Goal: Check status: Check status

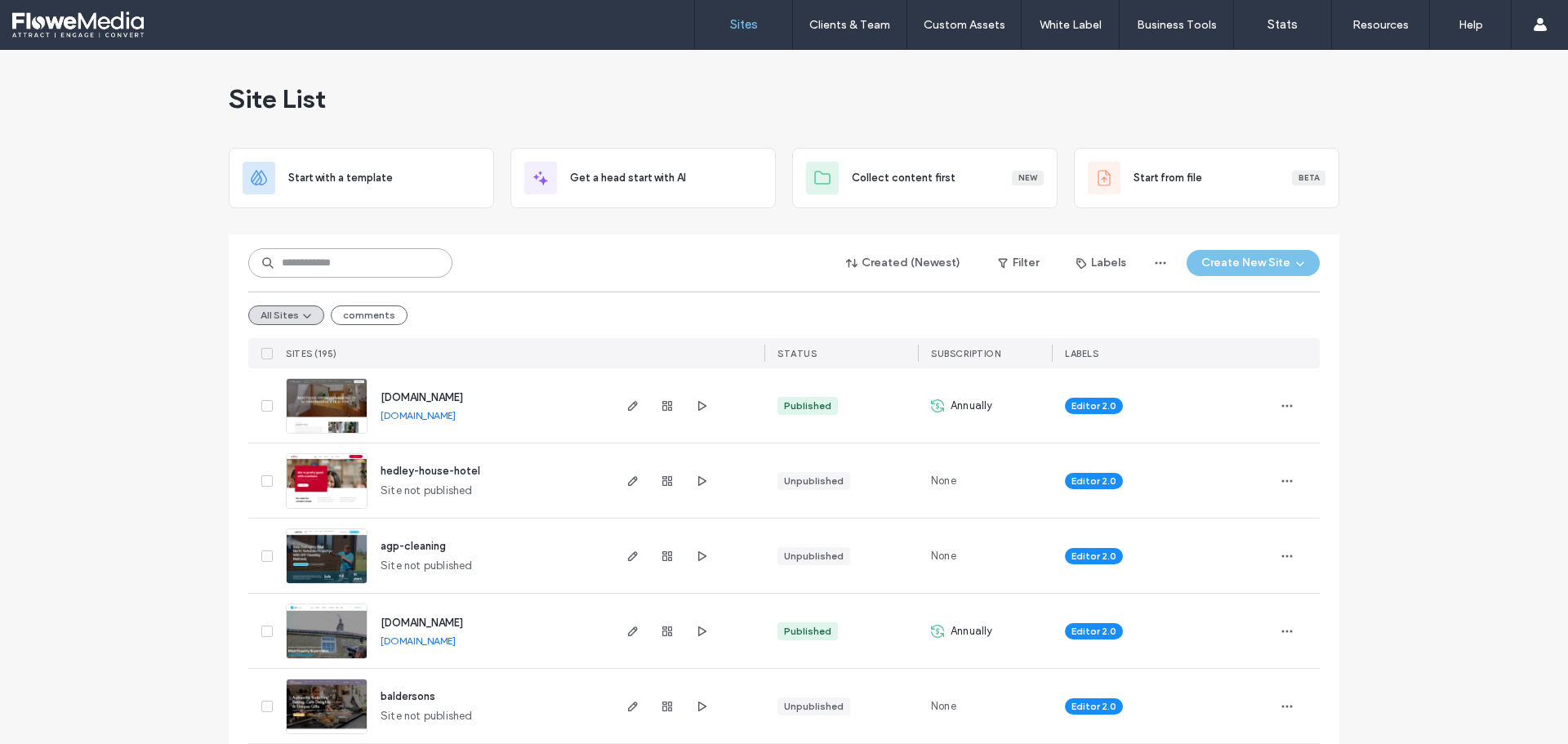
click at [331, 265] on input at bounding box center [350, 263] width 204 height 30
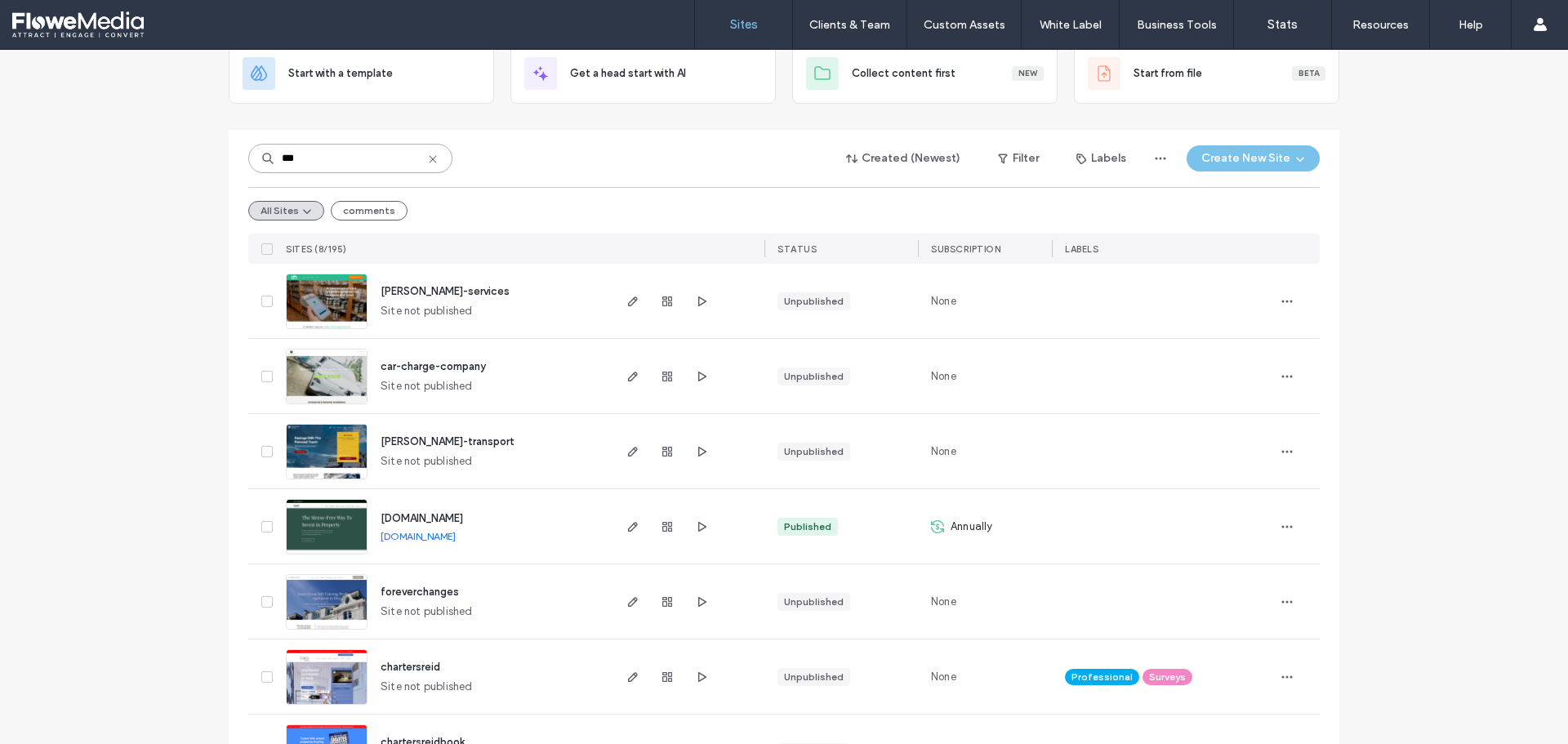
scroll to position [245, 0]
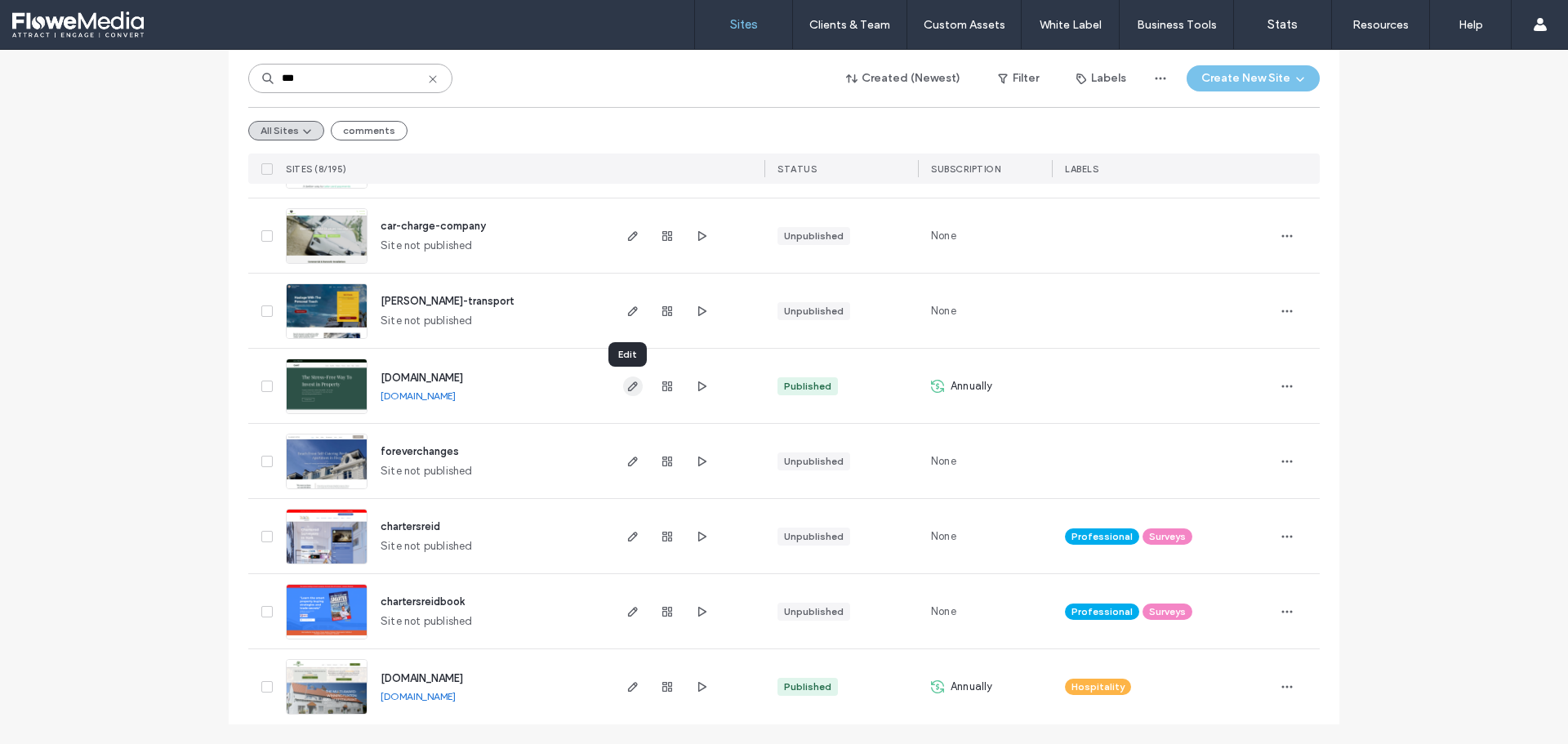
type input "***"
click at [626, 379] on icon "button" at bounding box center [632, 386] width 13 height 13
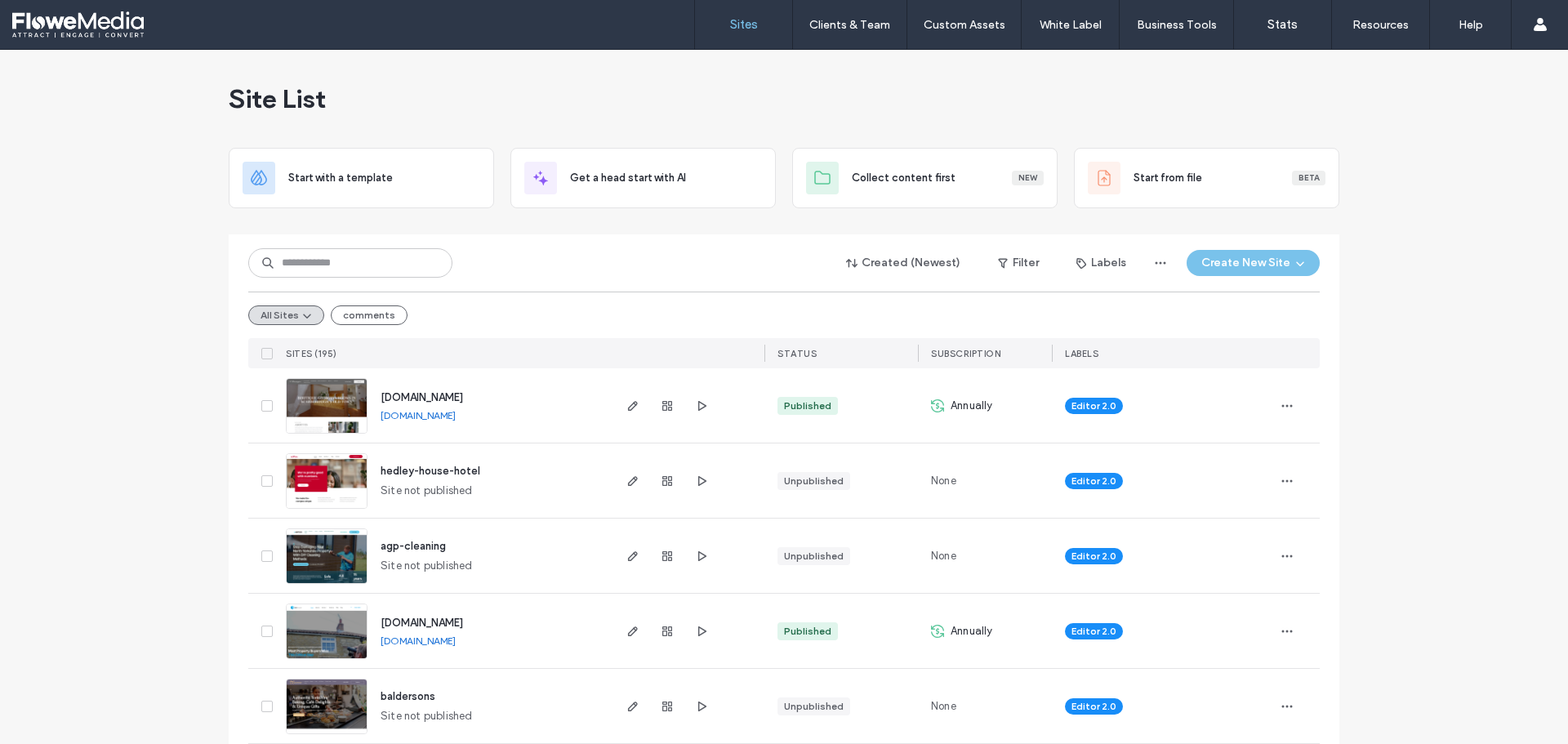
type input "*"
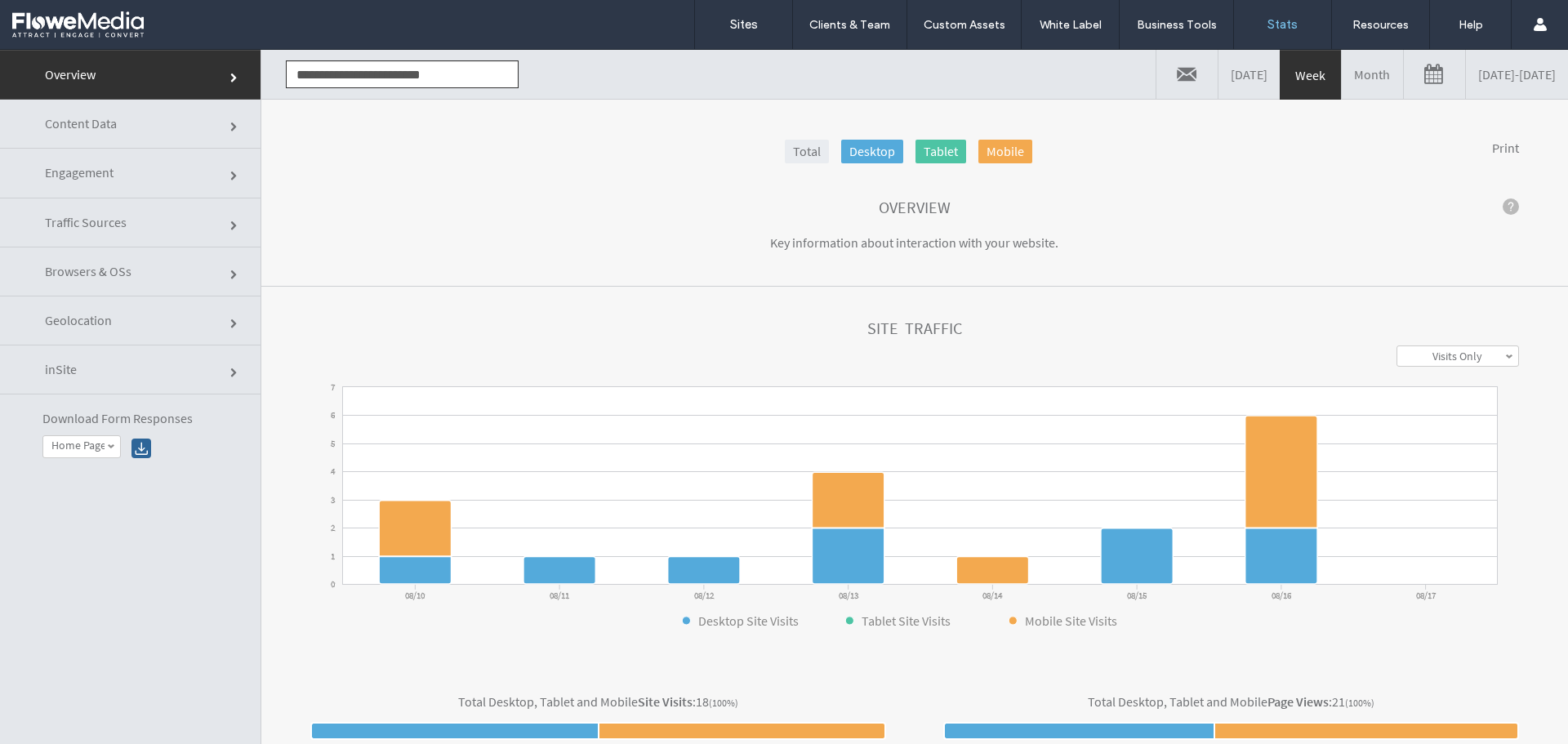
click at [1342, 68] on link "Month" at bounding box center [1372, 74] width 61 height 49
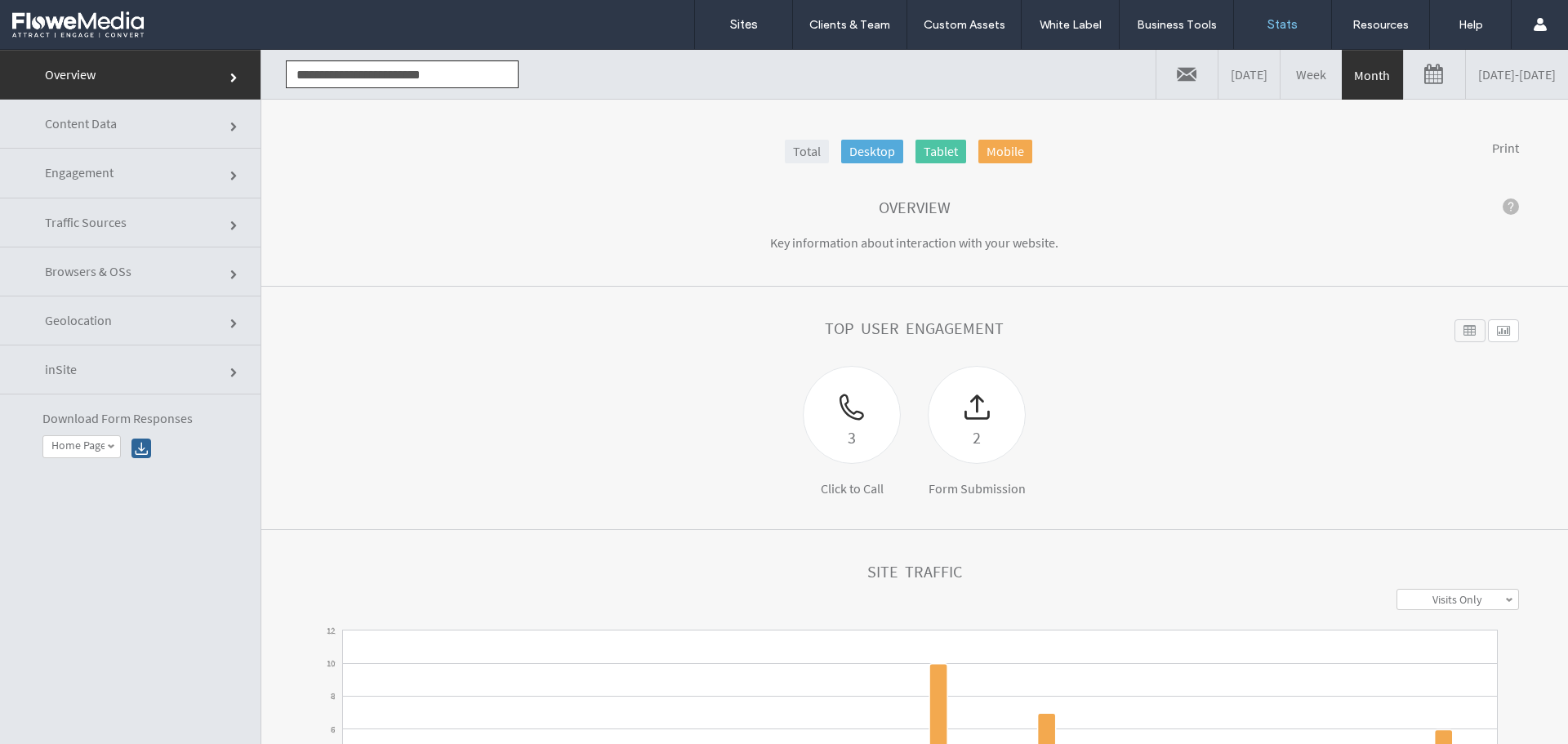
click link "Engagement"
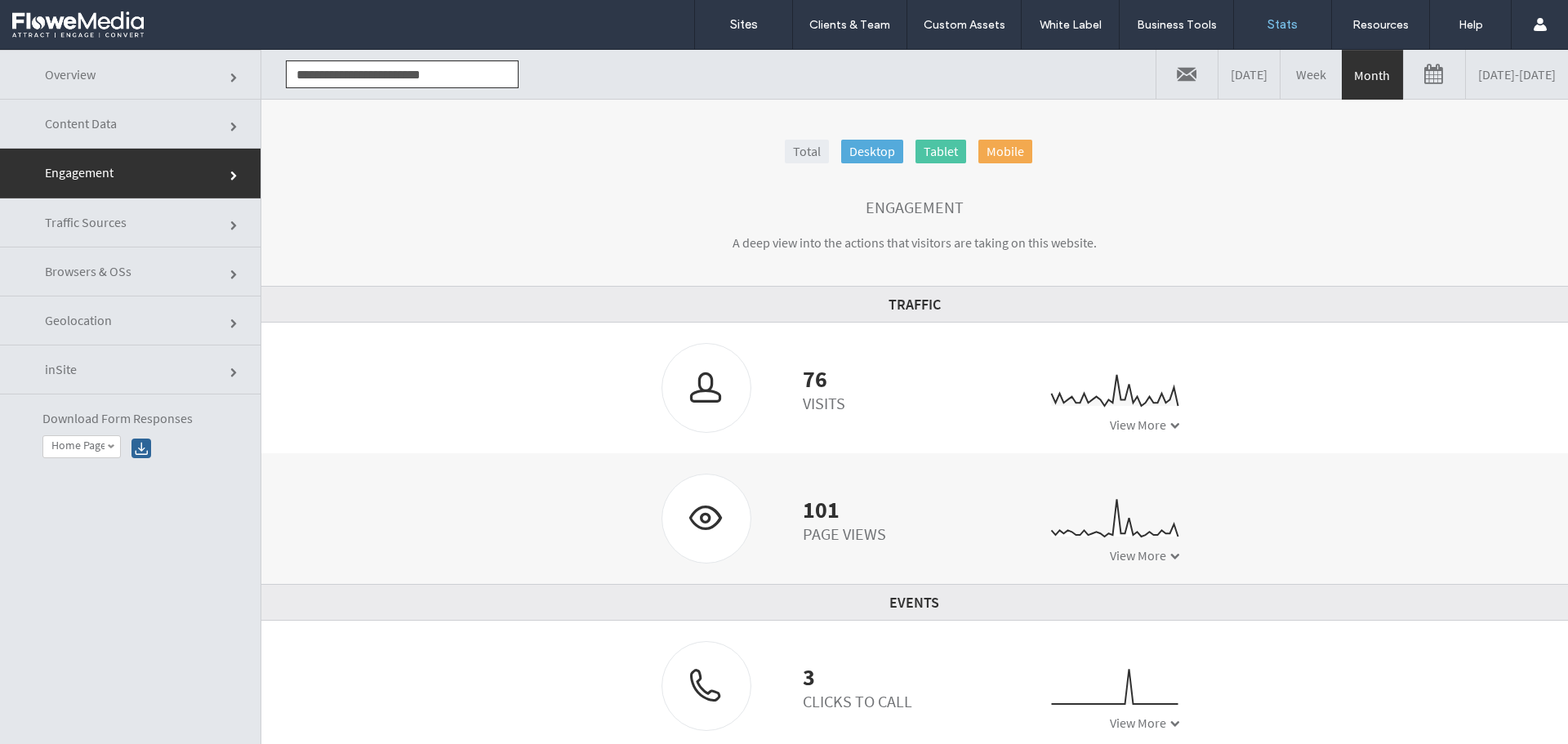
click link "Content Data"
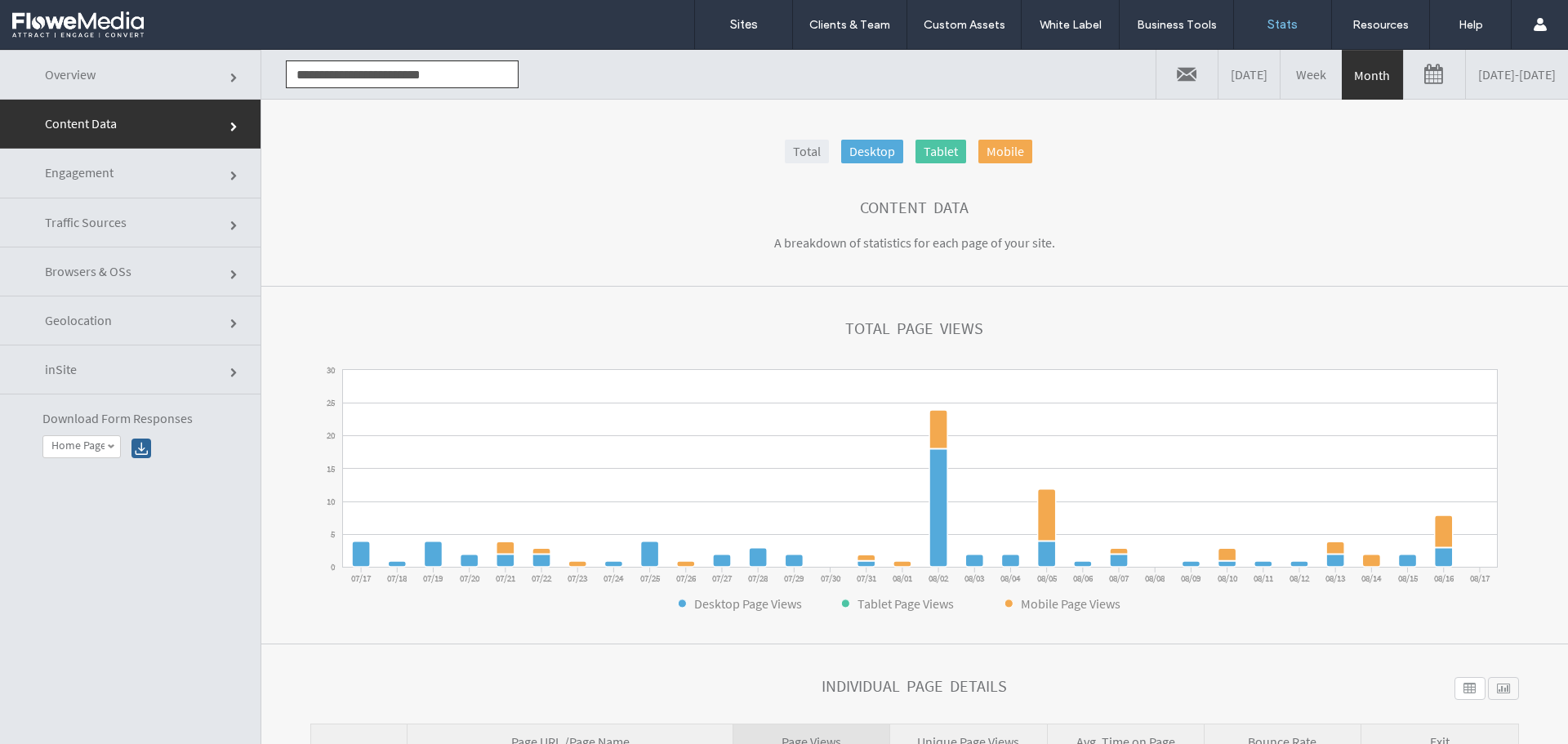
click link
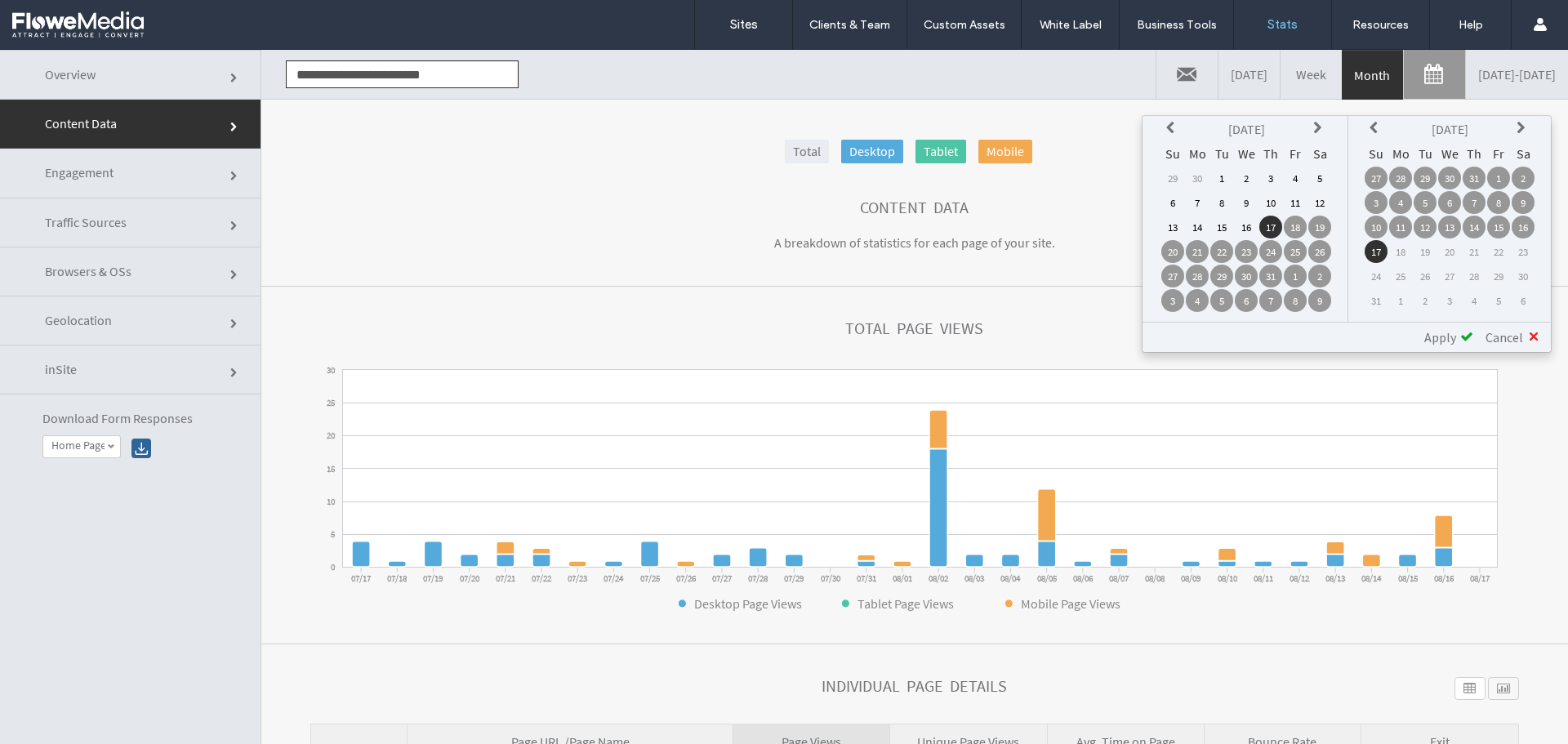
click at [1167, 118] on th at bounding box center [1173, 129] width 23 height 23
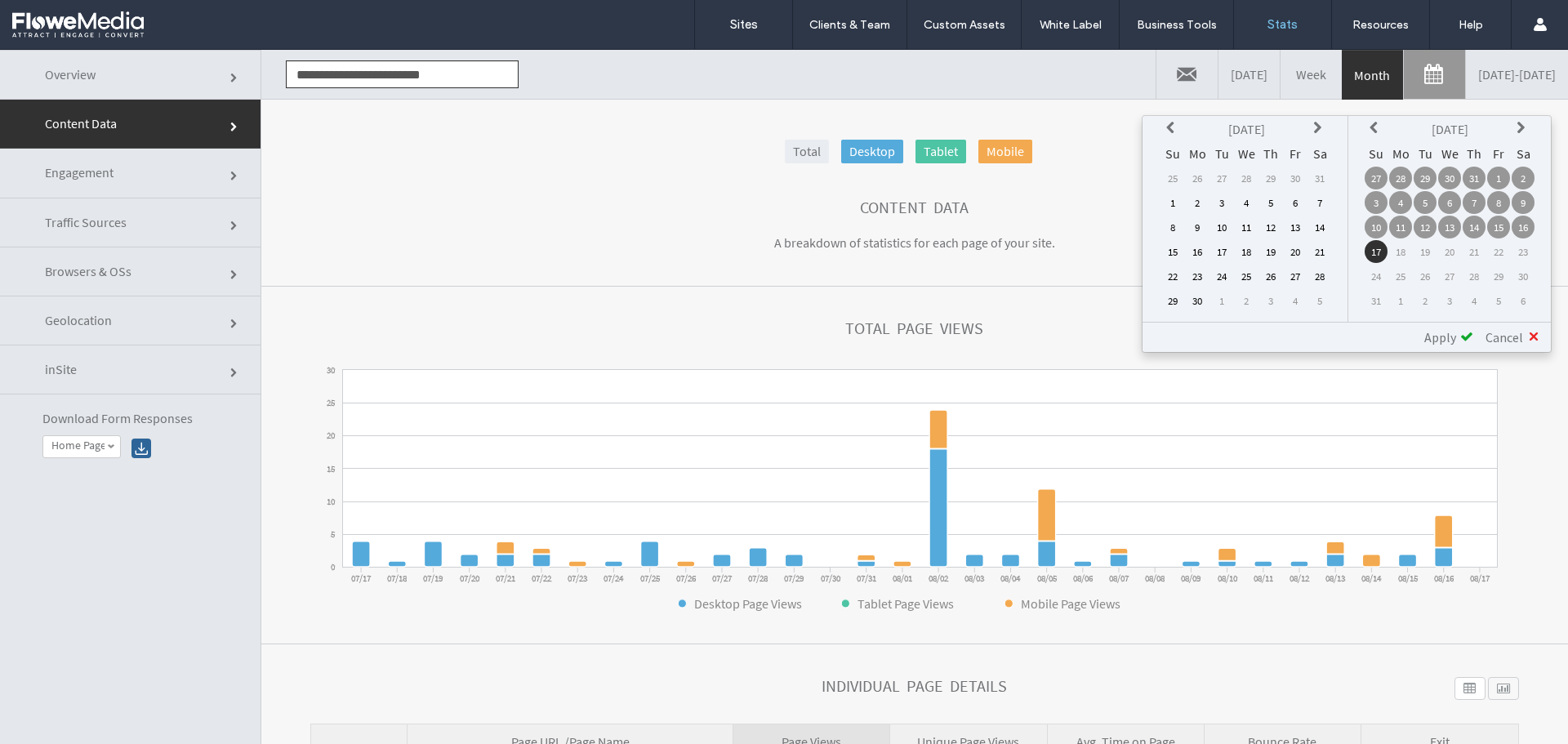
click at [1167, 118] on th at bounding box center [1173, 129] width 23 height 23
click at [1169, 197] on td "2" at bounding box center [1173, 203] width 23 height 23
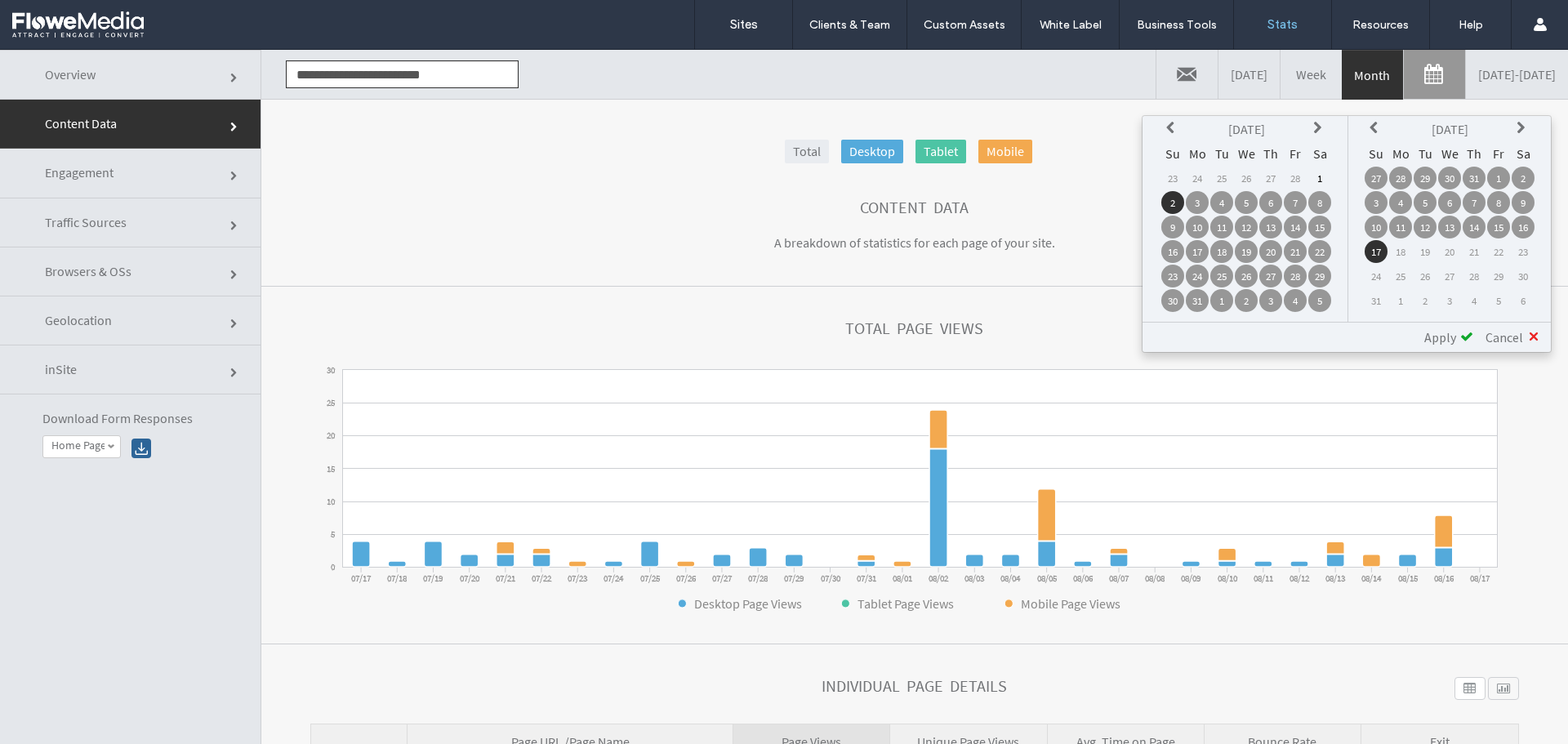
click at [1378, 249] on td "17" at bounding box center [1376, 252] width 23 height 23
click at [1449, 339] on span "Apply" at bounding box center [1440, 337] width 31 height 17
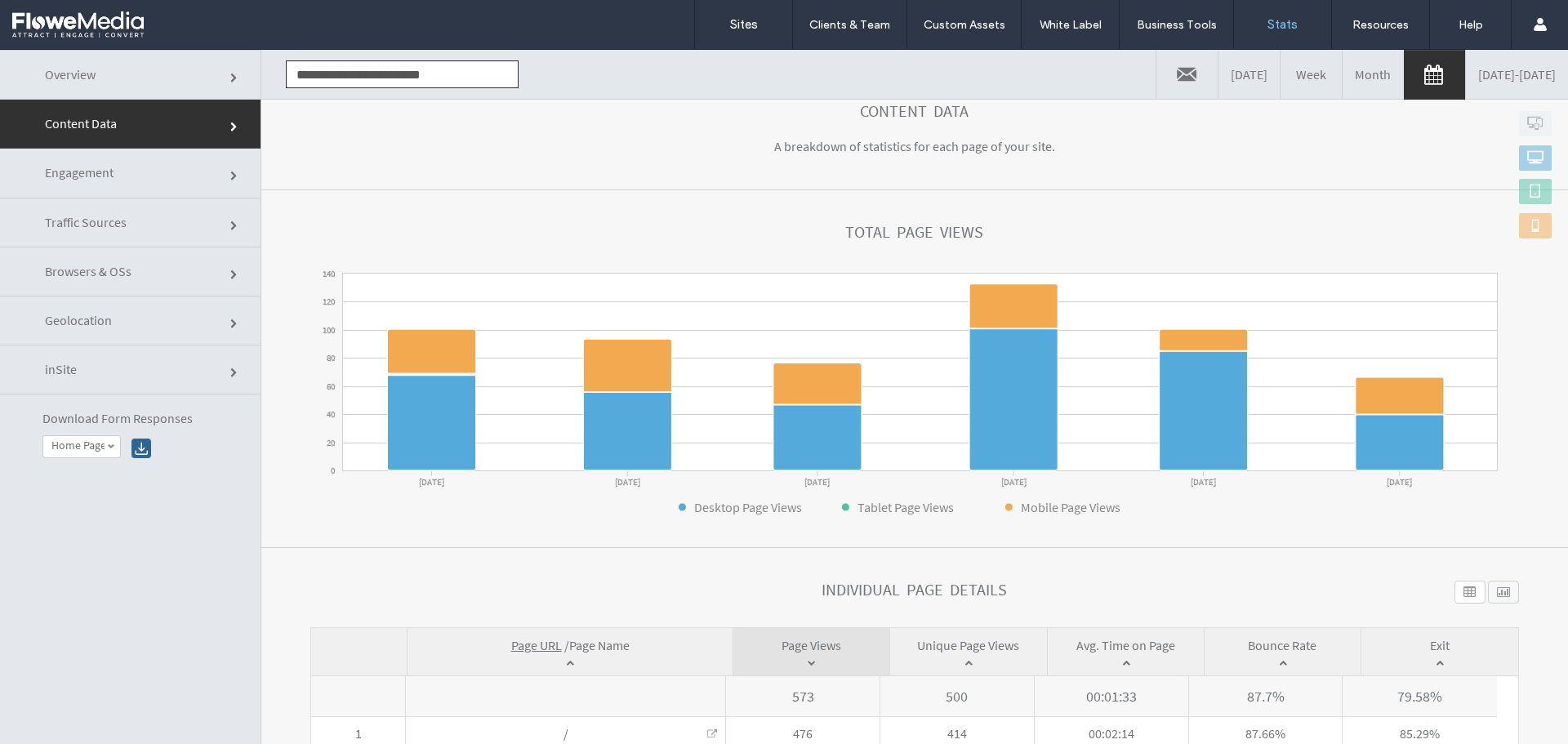
click at [230, 221] on span "Traffic Sources" at bounding box center [234, 226] width 10 height 10
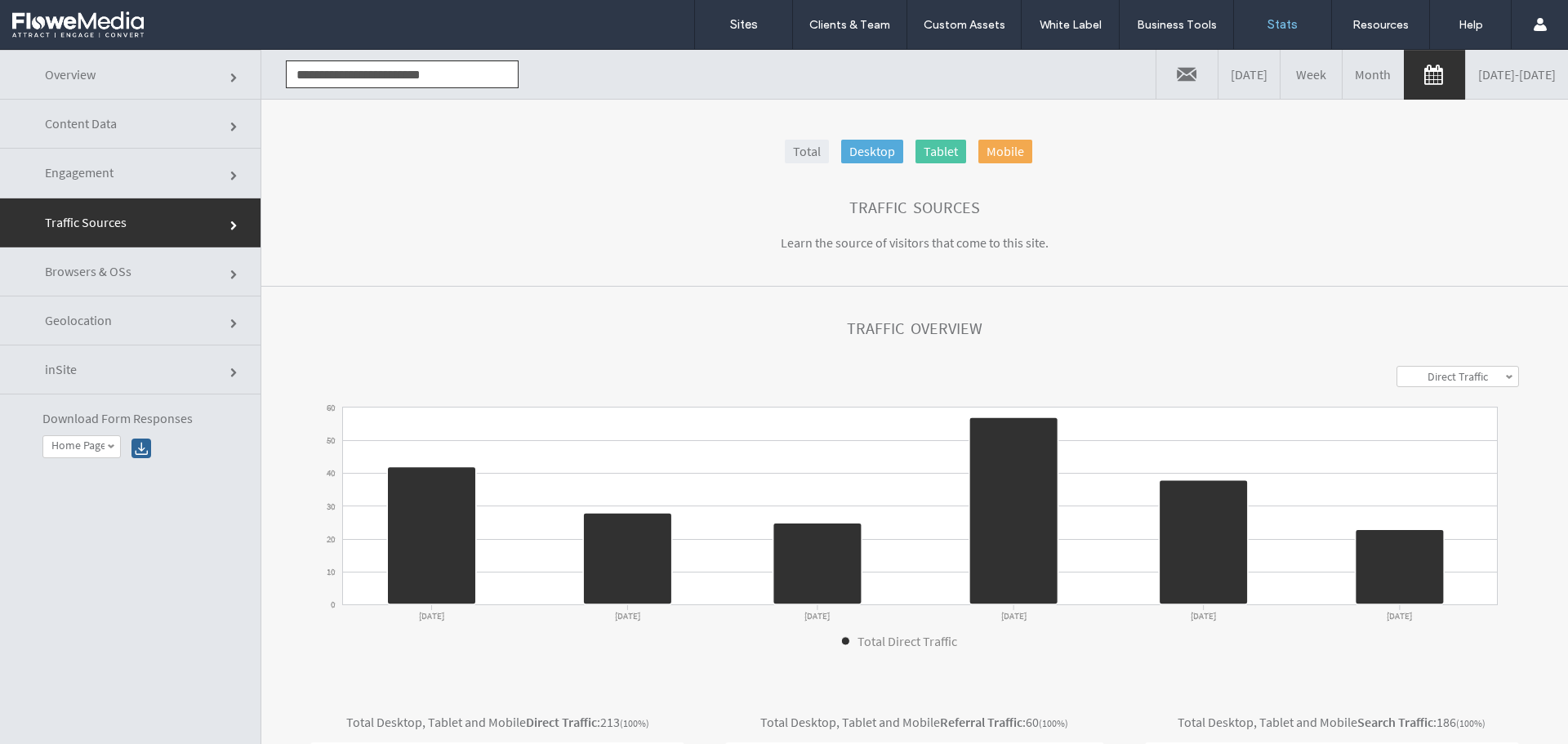
click div "Total Desktop Tablet Mobile"
click link
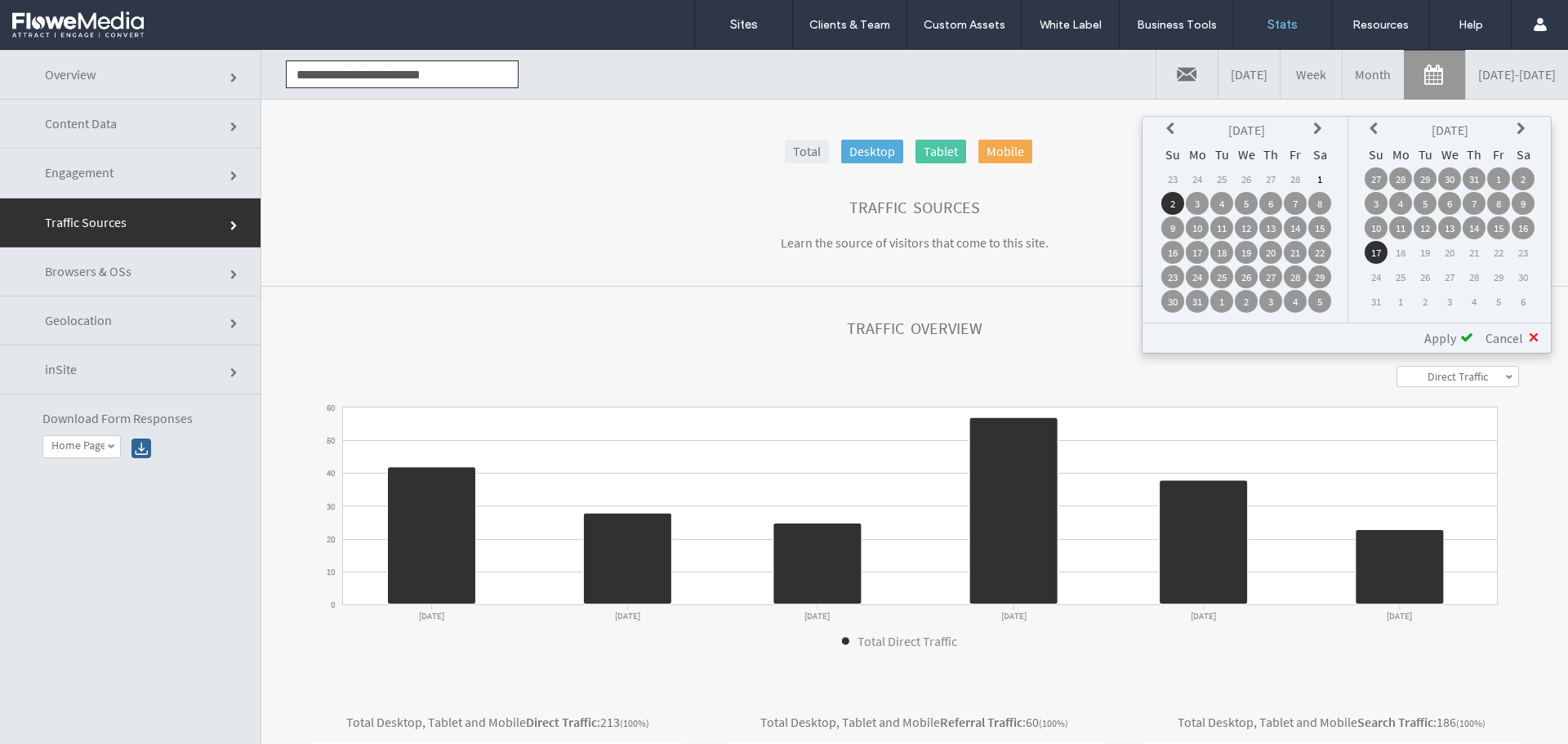
click section "Traffic Sources Learn the source of visitors that come to this site."
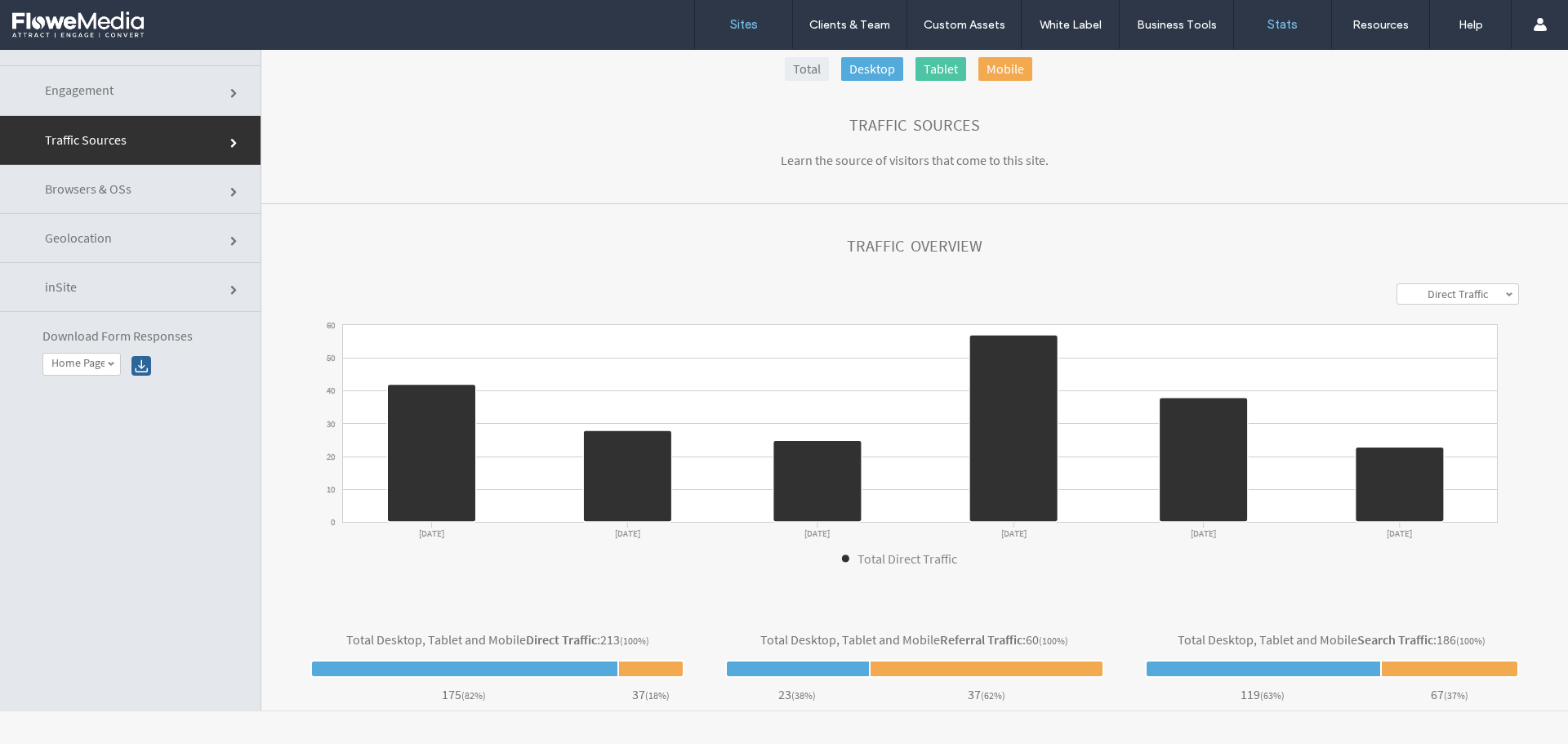
click at [752, 17] on label "Sites" at bounding box center [744, 24] width 28 height 15
